Goal: Information Seeking & Learning: Understand process/instructions

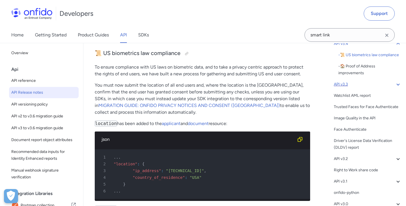
scroll to position [99, 0]
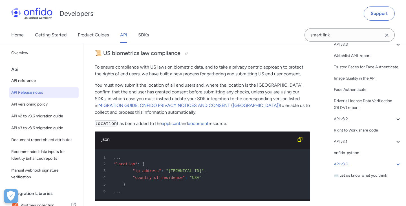
click at [342, 162] on div "API v3.0" at bounding box center [368, 164] width 68 height 7
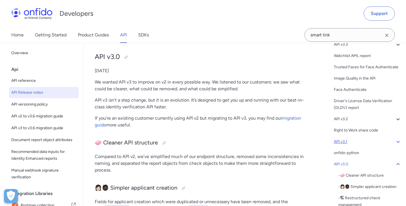
click at [342, 140] on div "API v3.1" at bounding box center [368, 141] width 68 height 7
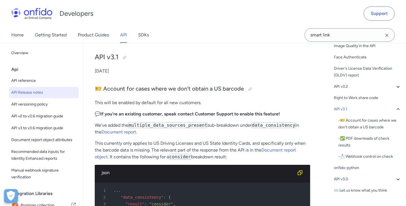
scroll to position [117, 0]
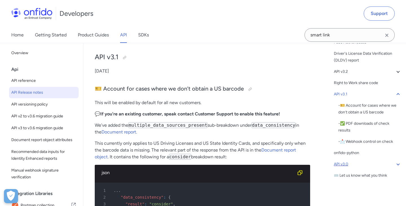
click at [340, 164] on div "API v3.0" at bounding box center [368, 164] width 68 height 7
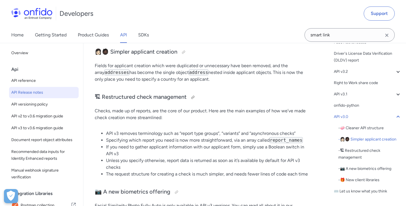
scroll to position [3311, 0]
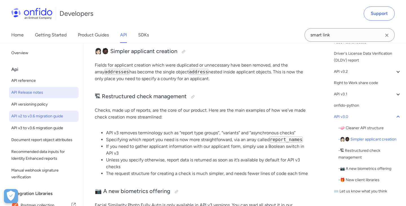
click at [47, 118] on span "API v2 to v3.6 migration guide" at bounding box center [43, 116] width 65 height 7
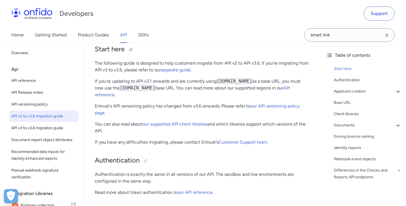
scroll to position [58, 0]
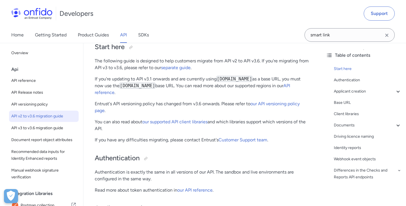
click at [227, 79] on code "api.onfido.com" at bounding box center [235, 79] width 36 height 6
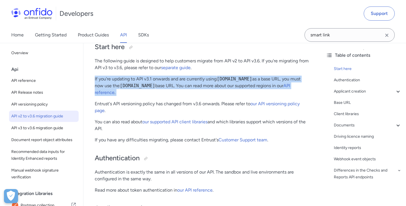
click at [227, 79] on code "api.onfido.com" at bounding box center [235, 79] width 36 height 6
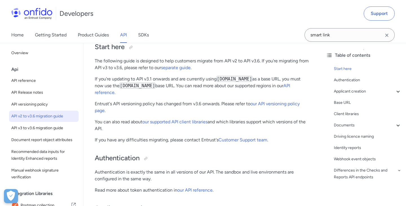
click at [239, 86] on p "If you're updating to API v3.1 onwards and are currently using api.onfido.com a…" at bounding box center [202, 86] width 215 height 20
drag, startPoint x: 256, startPoint y: 79, endPoint x: 220, endPoint y: 79, distance: 36.7
click at [220, 79] on code "[DOMAIN_NAME]" at bounding box center [235, 79] width 36 height 6
copy code "[DOMAIN_NAME]"
click at [39, 124] on link "API v3 to v3.6 migration guide" at bounding box center [44, 127] width 70 height 11
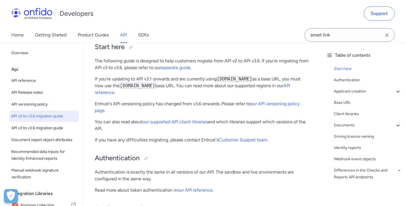
scroll to position [0, 0]
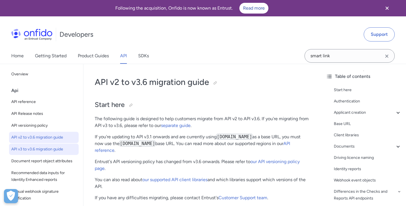
click at [50, 151] on span "API v3 to v3.6 migration guide" at bounding box center [43, 149] width 65 height 7
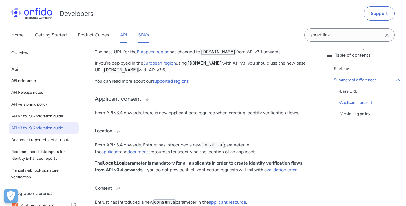
scroll to position [107, 0]
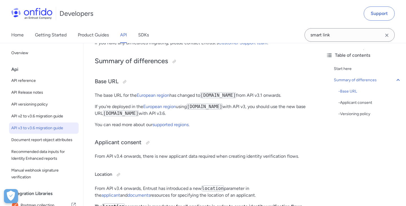
click at [203, 108] on code "[DOMAIN_NAME]" at bounding box center [205, 107] width 36 height 6
copy code "[DOMAIN_NAME]"
drag, startPoint x: 228, startPoint y: 106, endPoint x: 191, endPoint y: 107, distance: 37.2
click at [191, 107] on code "[DOMAIN_NAME]" at bounding box center [205, 107] width 36 height 6
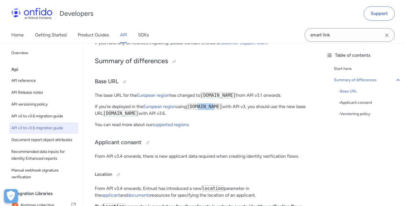
drag, startPoint x: 161, startPoint y: 113, endPoint x: 116, endPoint y: 115, distance: 44.9
click at [116, 115] on code "[DOMAIN_NAME]" at bounding box center [121, 113] width 36 height 6
copy code "[DOMAIN_NAME]"
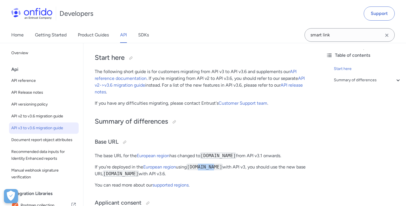
scroll to position [47, 0]
click at [115, 87] on link "API v2->v3.6 migration guide" at bounding box center [200, 81] width 210 height 12
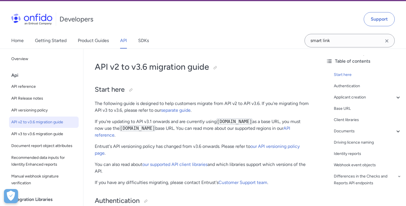
scroll to position [16, 0]
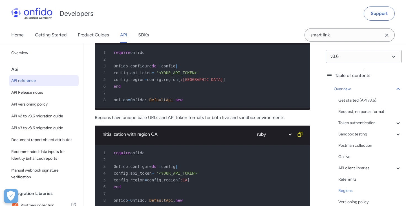
scroll to position [5114, 0]
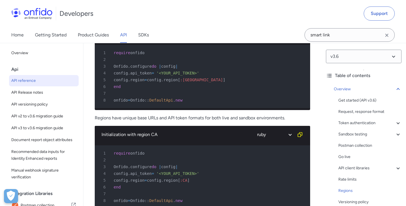
click at [177, 178] on span "region" at bounding box center [171, 180] width 14 height 5
copy span "region"
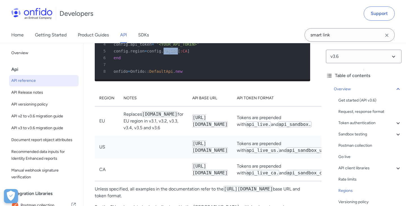
scroll to position [5247, 0]
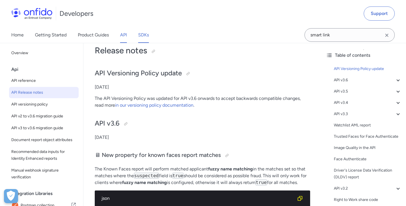
scroll to position [35, 0]
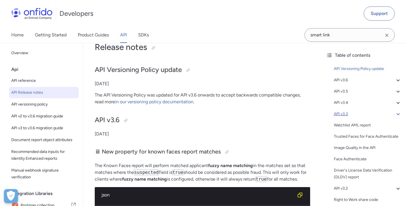
click at [397, 116] on icon at bounding box center [398, 114] width 7 height 7
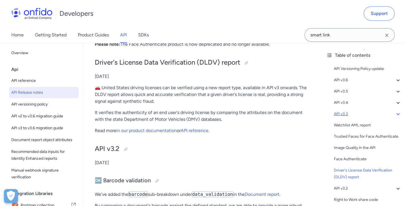
scroll to position [2092, 0]
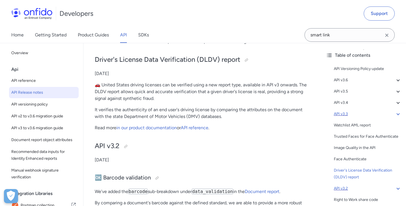
click at [371, 186] on div "API v3.2" at bounding box center [368, 188] width 68 height 7
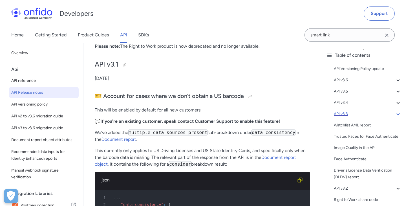
scroll to position [2776, 0]
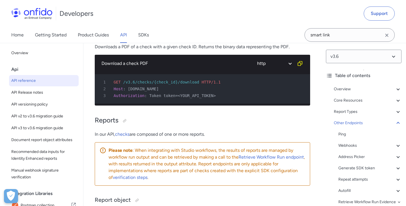
scroll to position [67396, 0]
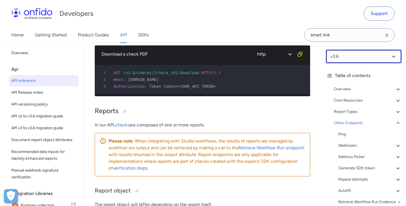
click at [345, 58] on select at bounding box center [364, 57] width 76 height 14
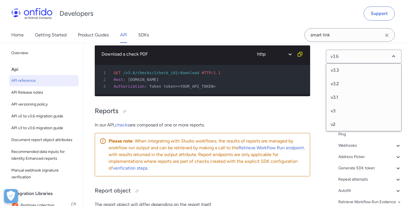
scroll to position [43, 0]
click at [334, 110] on span "v3" at bounding box center [363, 111] width 75 height 14
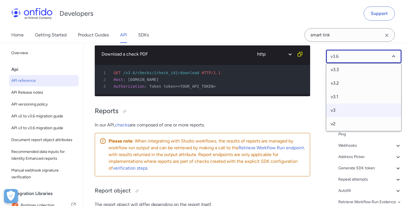
select select "3.0.0"
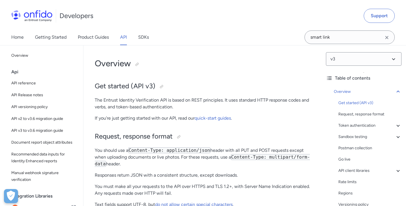
scroll to position [18, 0]
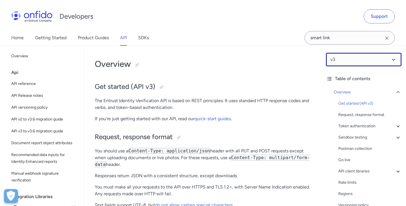
click at [330, 60] on select at bounding box center [364, 60] width 76 height 14
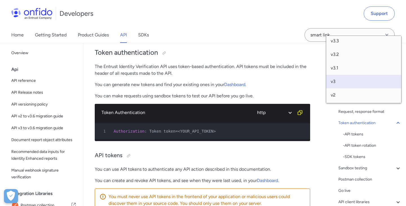
scroll to position [189, 0]
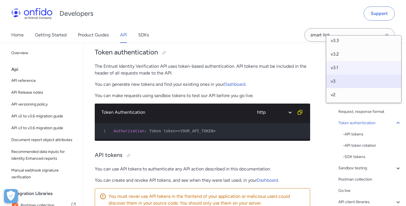
click at [340, 65] on span "v3.1" at bounding box center [363, 68] width 75 height 14
select select "3.1.0"
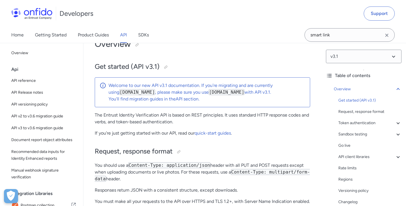
scroll to position [39, 0]
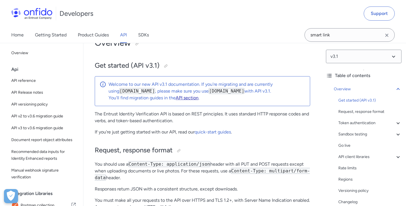
click at [181, 98] on link "API section" at bounding box center [187, 97] width 23 height 5
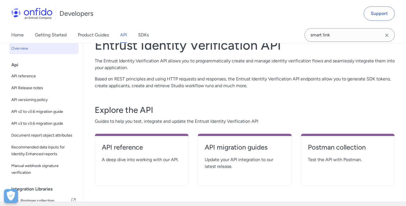
scroll to position [93, 0]
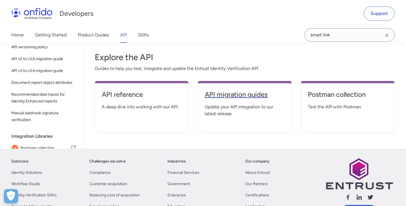
click at [225, 98] on h4 "API migration guides" at bounding box center [245, 94] width 80 height 9
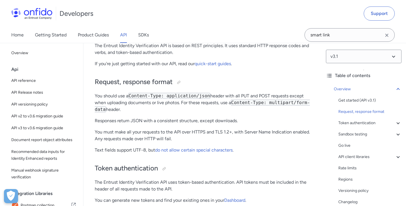
scroll to position [111, 0]
